Goal: Task Accomplishment & Management: Manage account settings

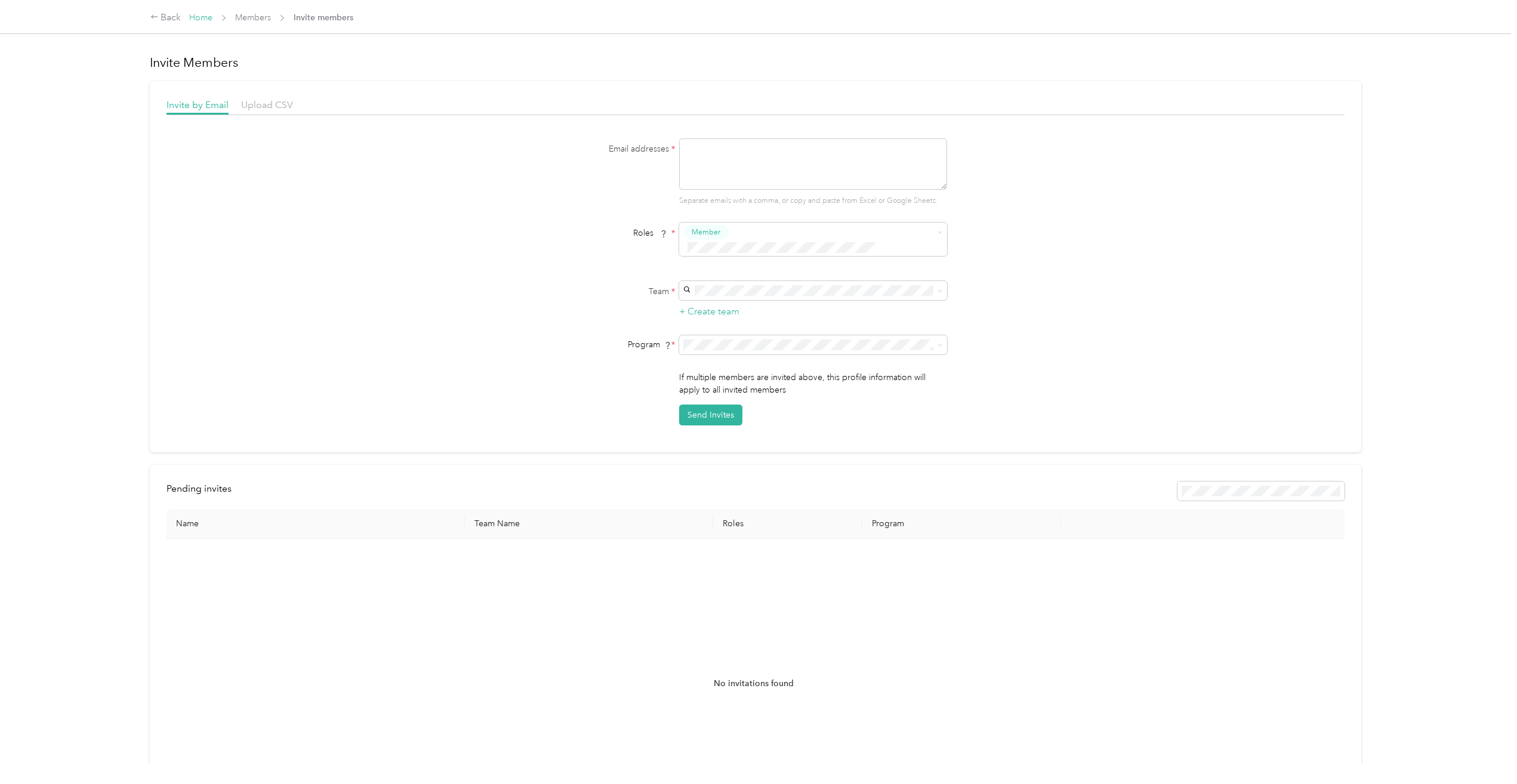
click at [202, 17] on link "Home" at bounding box center [201, 17] width 23 height 10
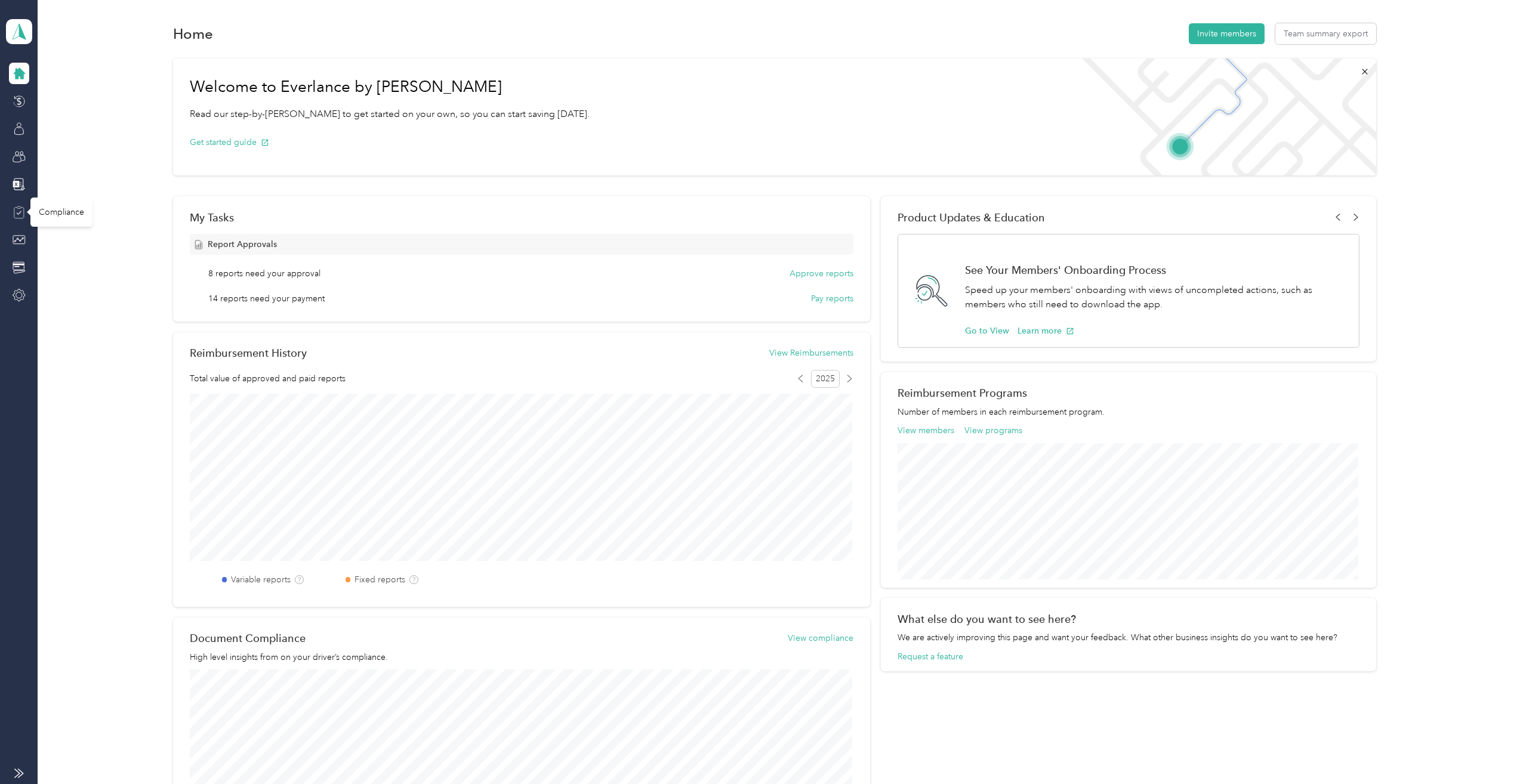
click at [21, 211] on icon at bounding box center [19, 212] width 13 height 13
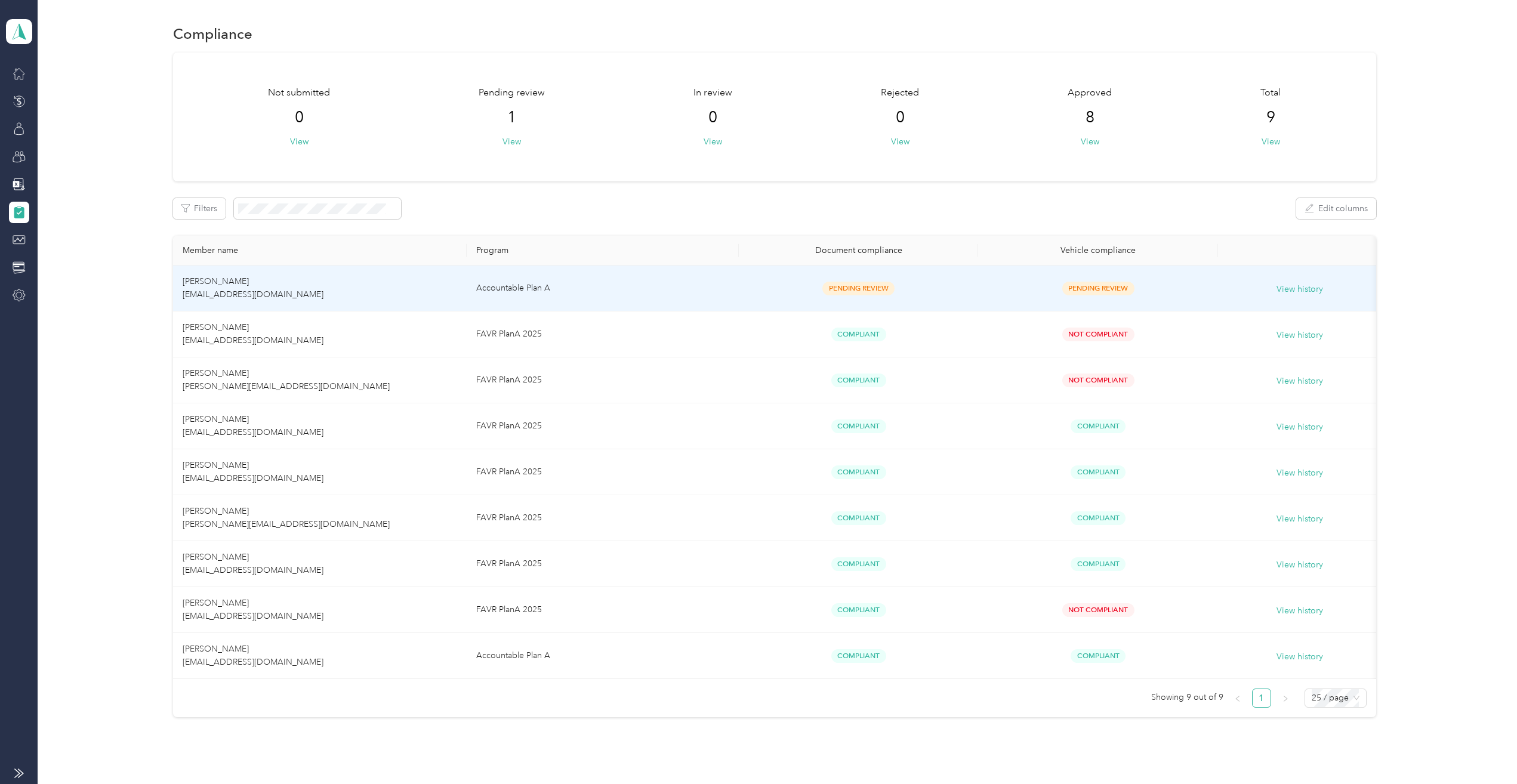
click at [290, 278] on td "[PERSON_NAME] [EMAIL_ADDRESS][DOMAIN_NAME]" at bounding box center [320, 289] width 294 height 46
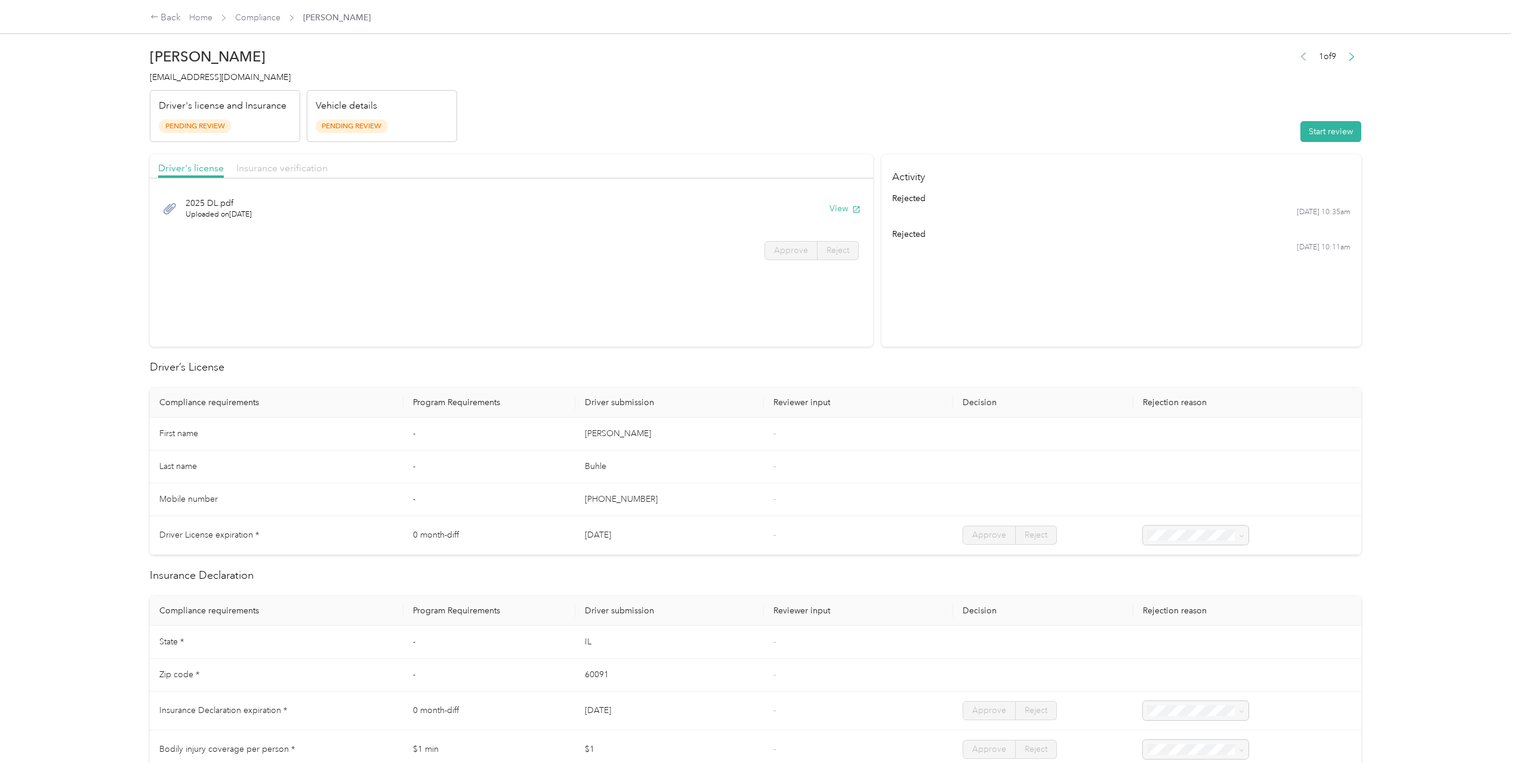
click at [272, 167] on span "Insurance verification" at bounding box center [282, 168] width 91 height 12
click at [267, 15] on link "Compliance" at bounding box center [258, 17] width 45 height 10
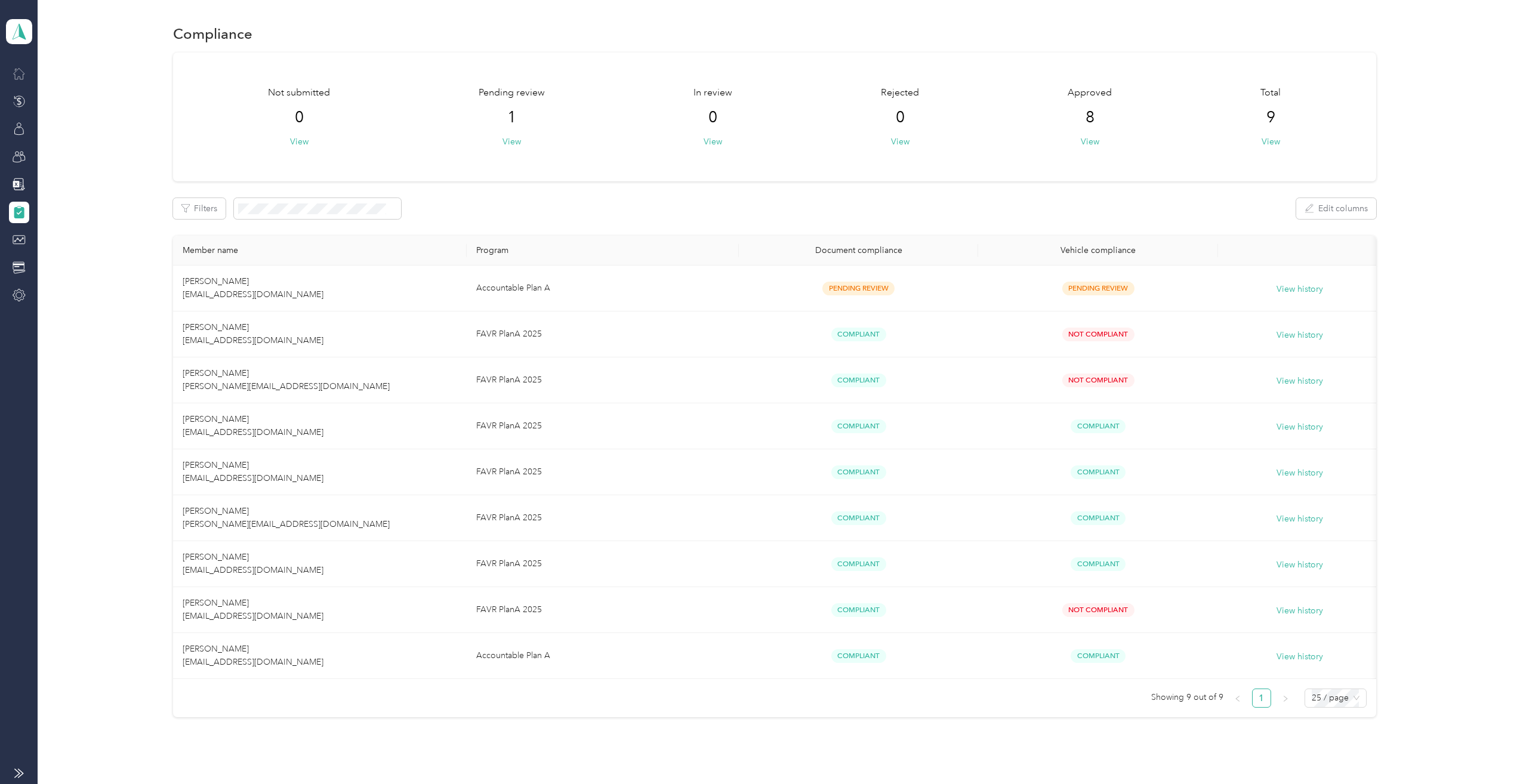
click at [19, 70] on icon at bounding box center [19, 73] width 13 height 13
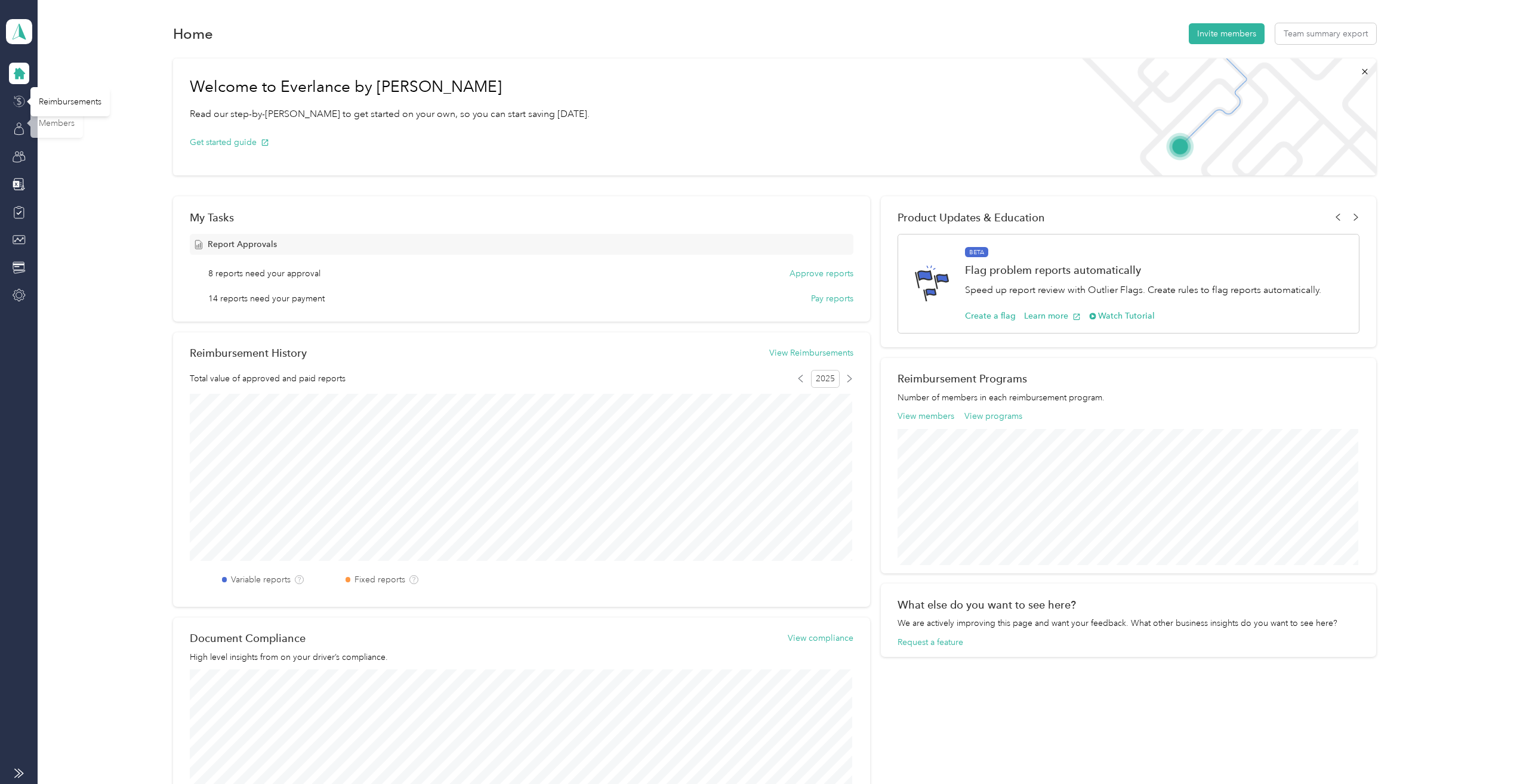
click at [23, 100] on icon at bounding box center [19, 101] width 13 height 13
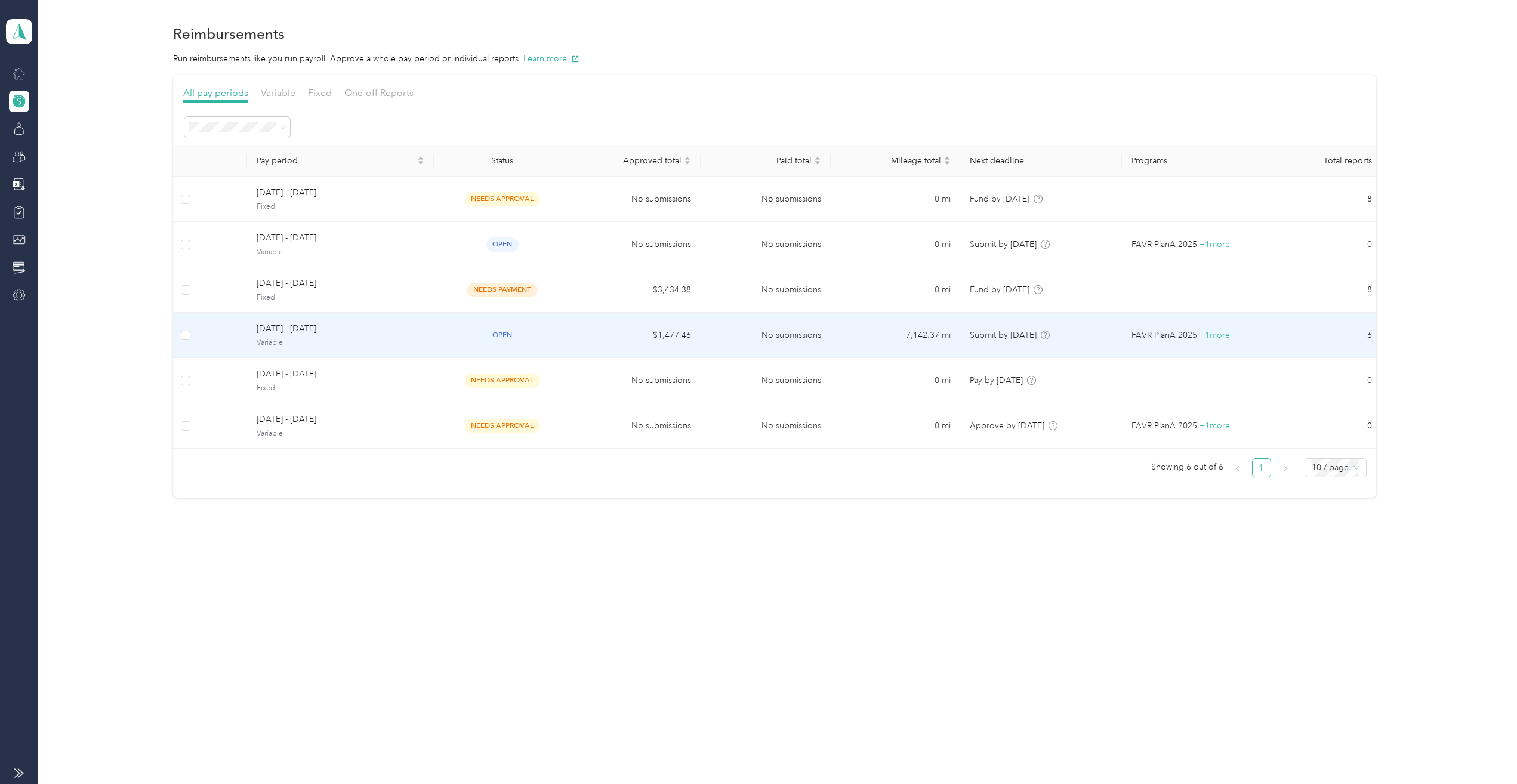
click at [272, 335] on span "[DATE] - [DATE]" at bounding box center [340, 329] width 167 height 13
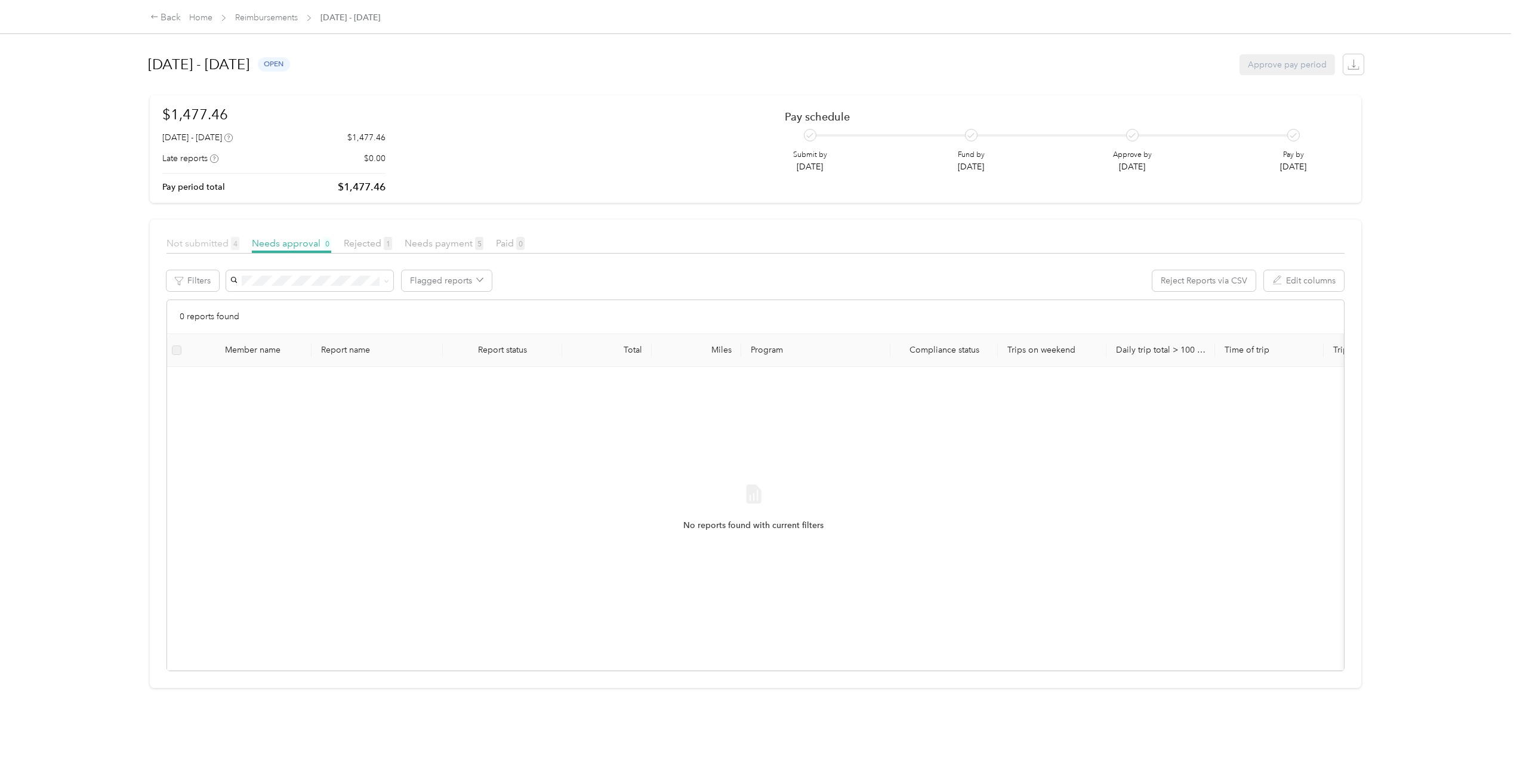
click at [211, 242] on span "Not submitted 4" at bounding box center [203, 242] width 73 height 12
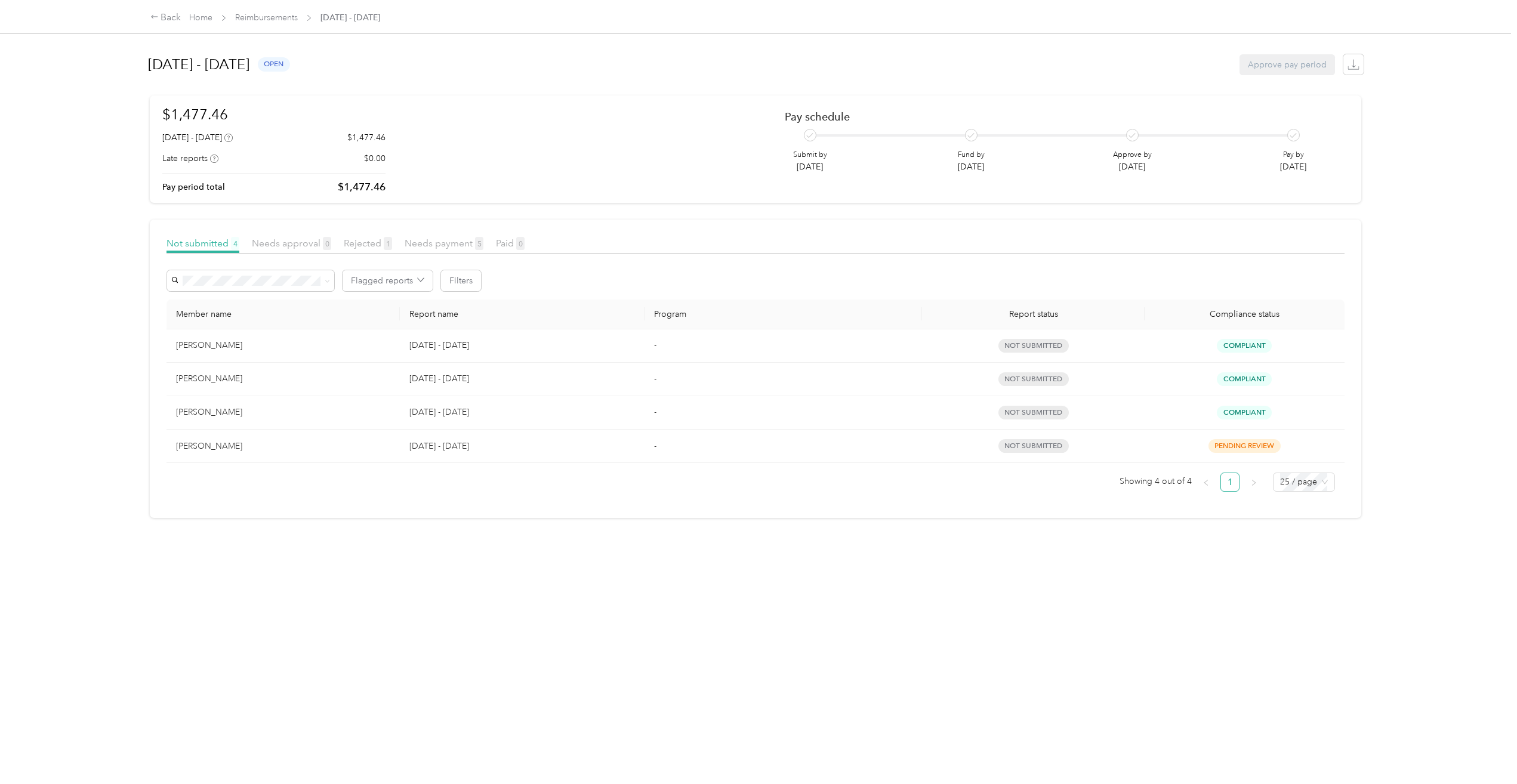
click at [323, 344] on div "[PERSON_NAME]" at bounding box center [282, 345] width 214 height 13
click at [215, 344] on div "[PERSON_NAME]" at bounding box center [282, 345] width 214 height 13
click at [1010, 342] on span "not submitted" at bounding box center [1033, 345] width 70 height 13
click at [220, 242] on span "Not submitted 4" at bounding box center [203, 242] width 73 height 12
click at [462, 244] on span "Needs payment 5" at bounding box center [443, 242] width 79 height 12
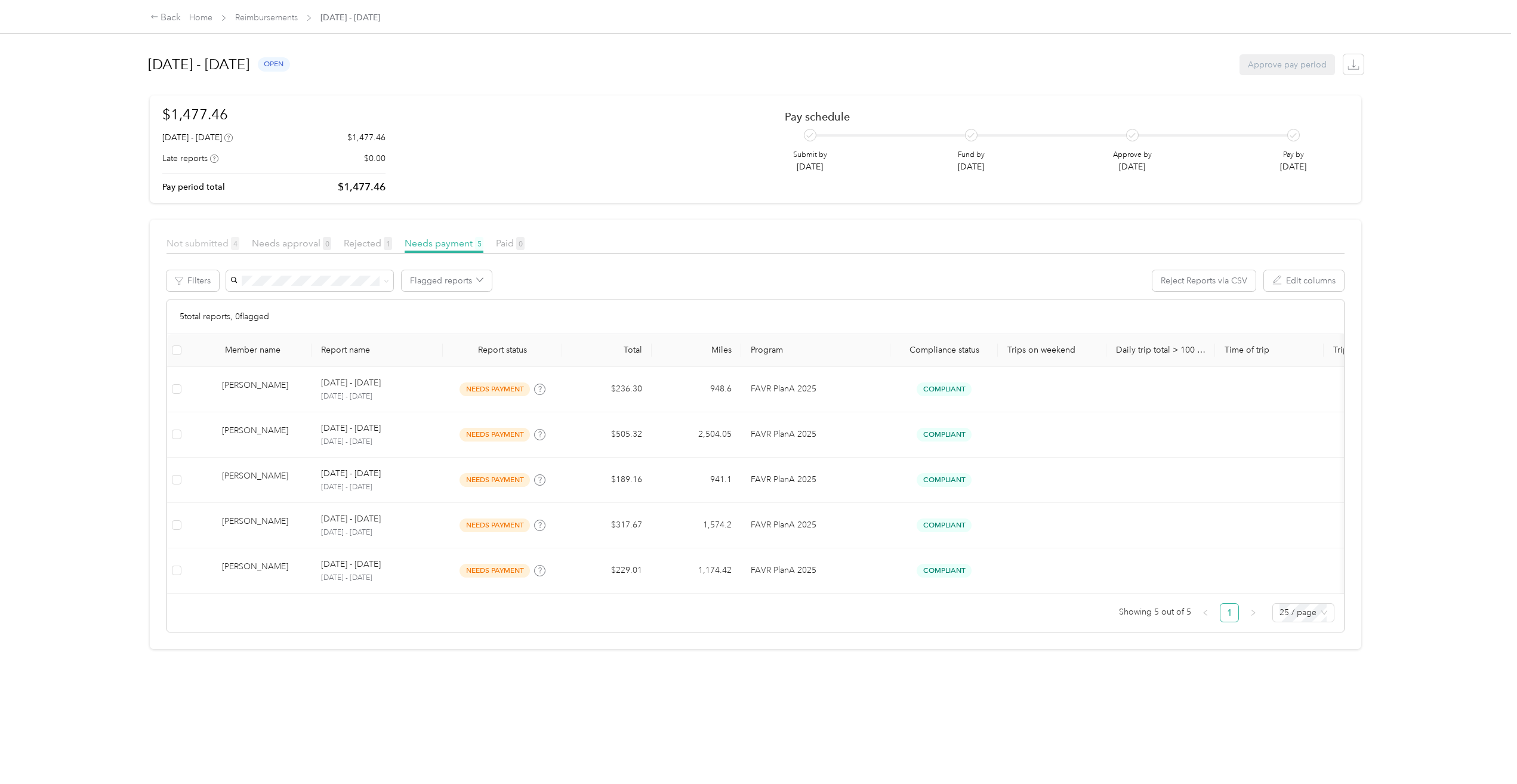
click at [213, 243] on span "Not submitted 4" at bounding box center [203, 242] width 73 height 12
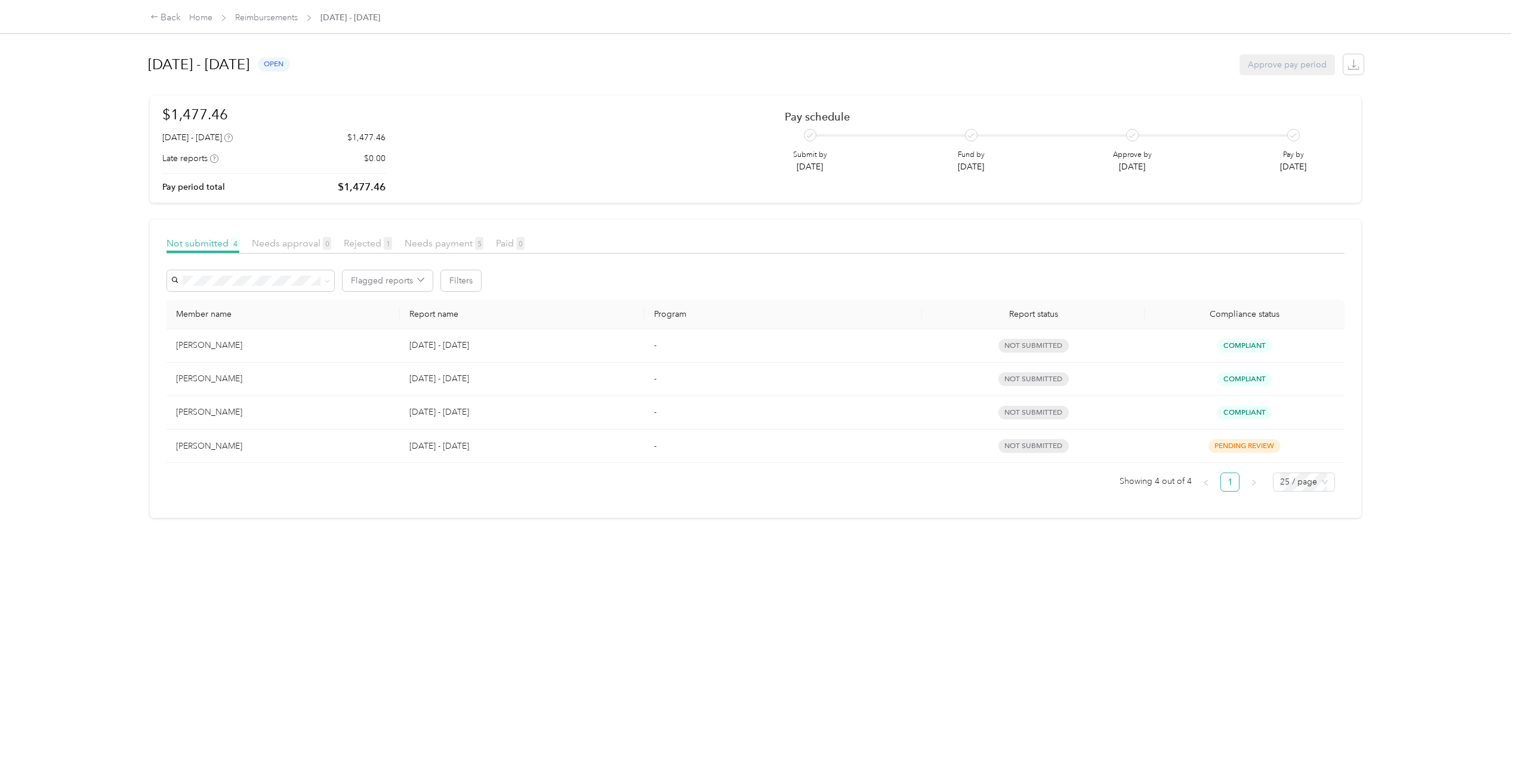
click at [345, 339] on div "[PERSON_NAME]" at bounding box center [282, 345] width 214 height 13
click at [577, 223] on article "Not submitted 4 Needs approval 0 Rejected 1 Needs payment 5 Paid 0 Flagged repo…" at bounding box center [756, 368] width 1211 height 299
click at [255, 17] on link "Reimbursements" at bounding box center [266, 17] width 63 height 10
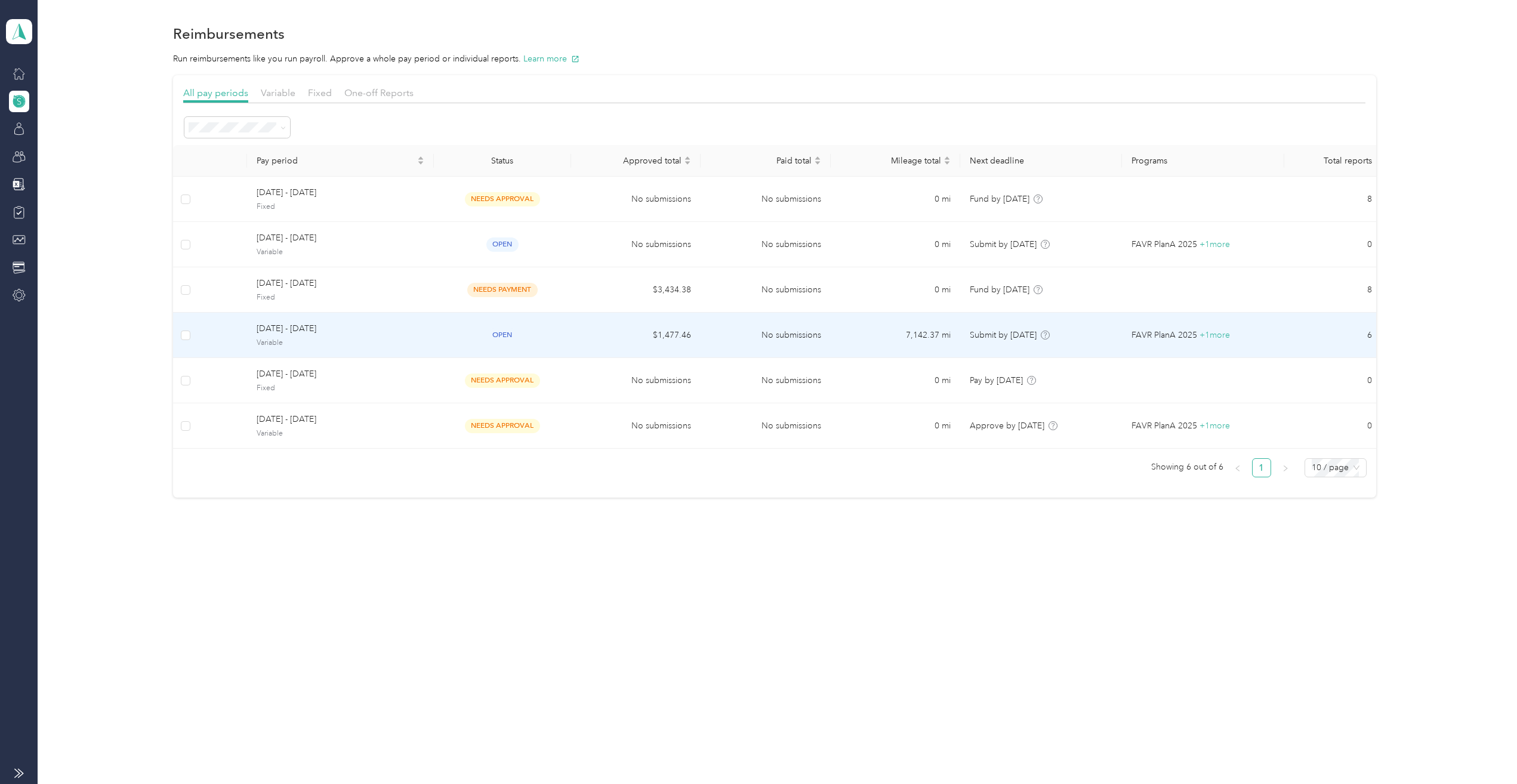
click at [314, 334] on span "[DATE] - [DATE]" at bounding box center [340, 329] width 167 height 13
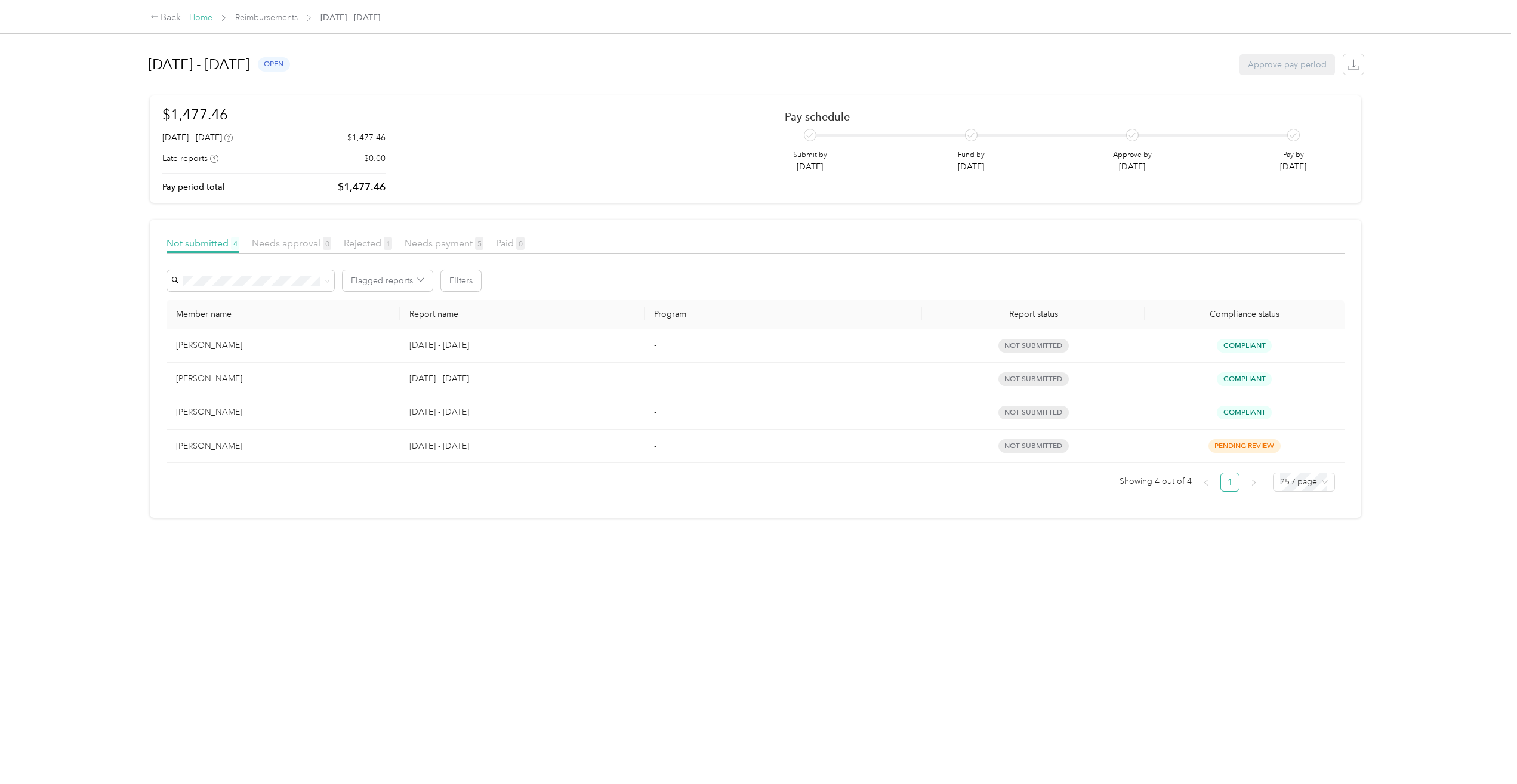
click at [203, 17] on link "Home" at bounding box center [201, 17] width 23 height 10
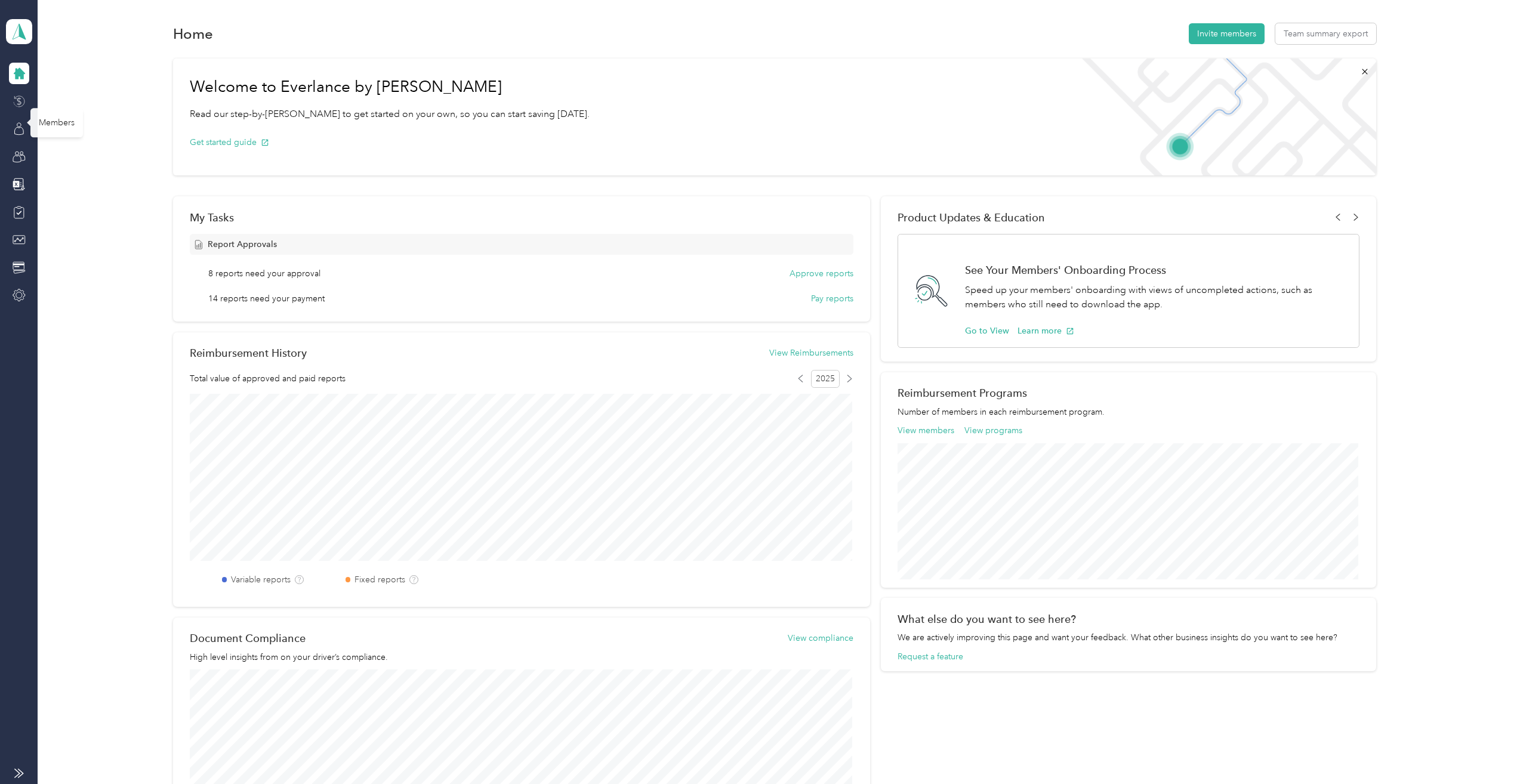
click at [16, 99] on icon at bounding box center [19, 101] width 13 height 13
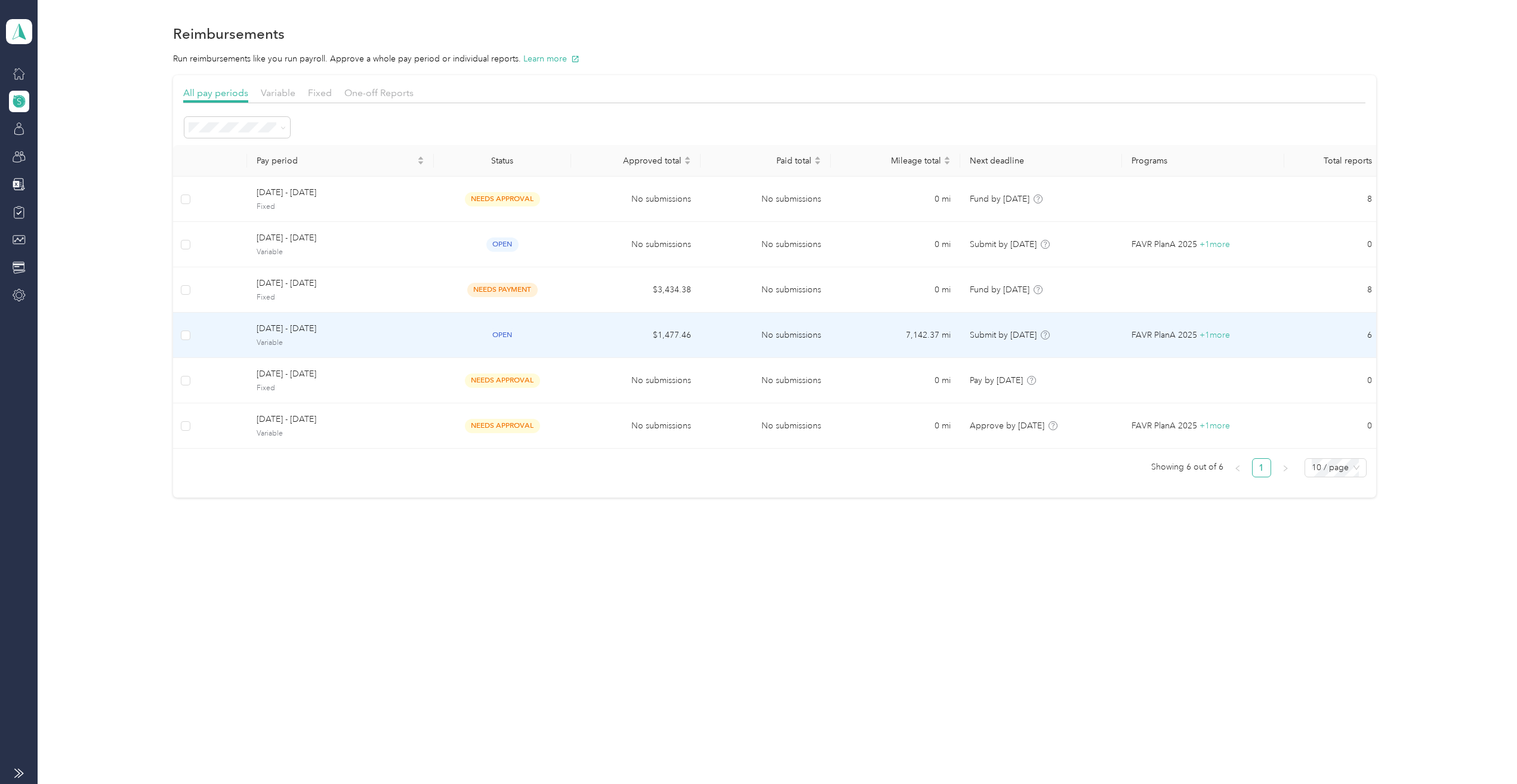
click at [401, 342] on span "Variable" at bounding box center [340, 343] width 167 height 11
